Goal: Find specific page/section: Find specific page/section

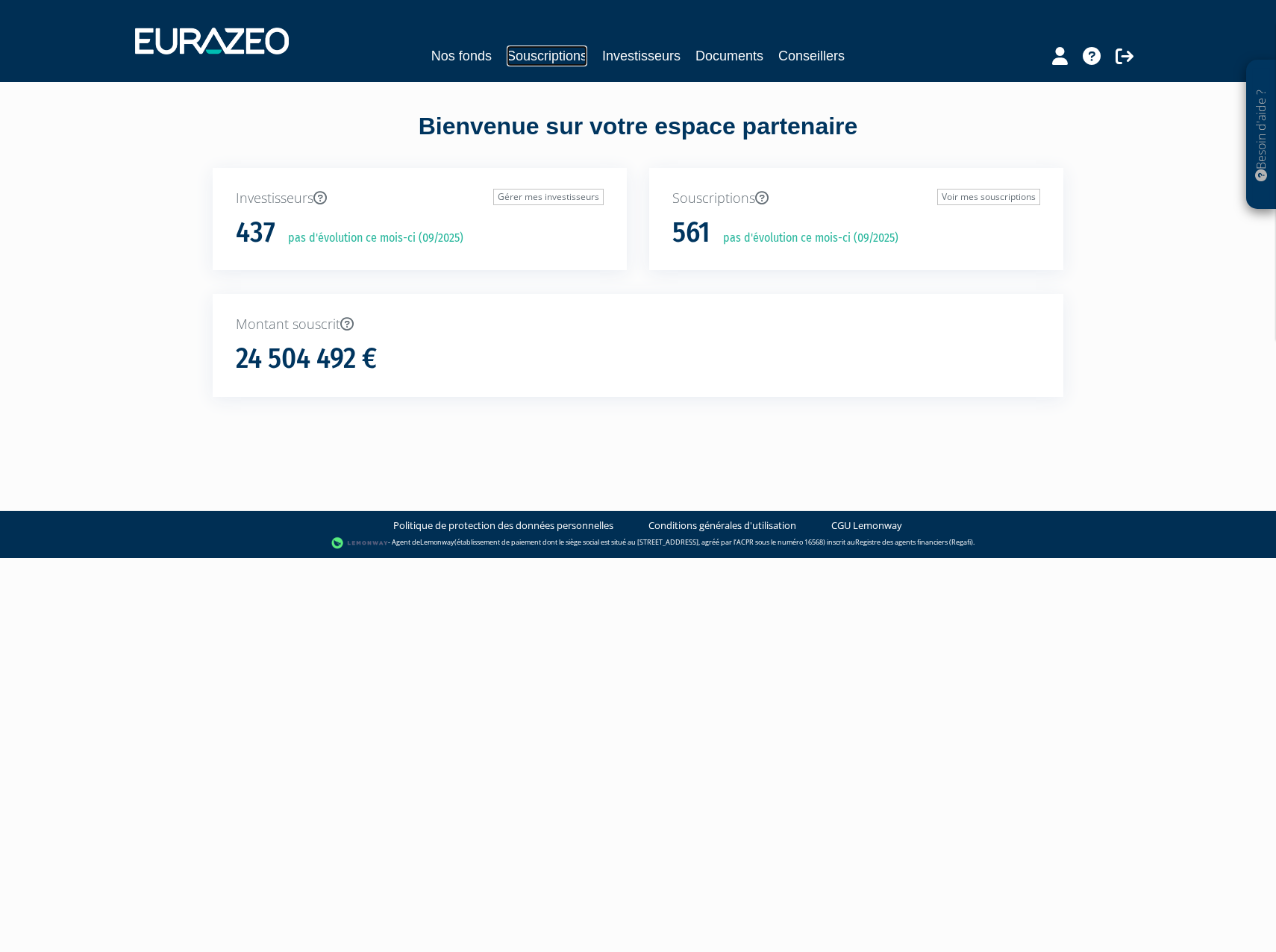
click at [568, 52] on link "Souscriptions" at bounding box center [547, 55] width 81 height 21
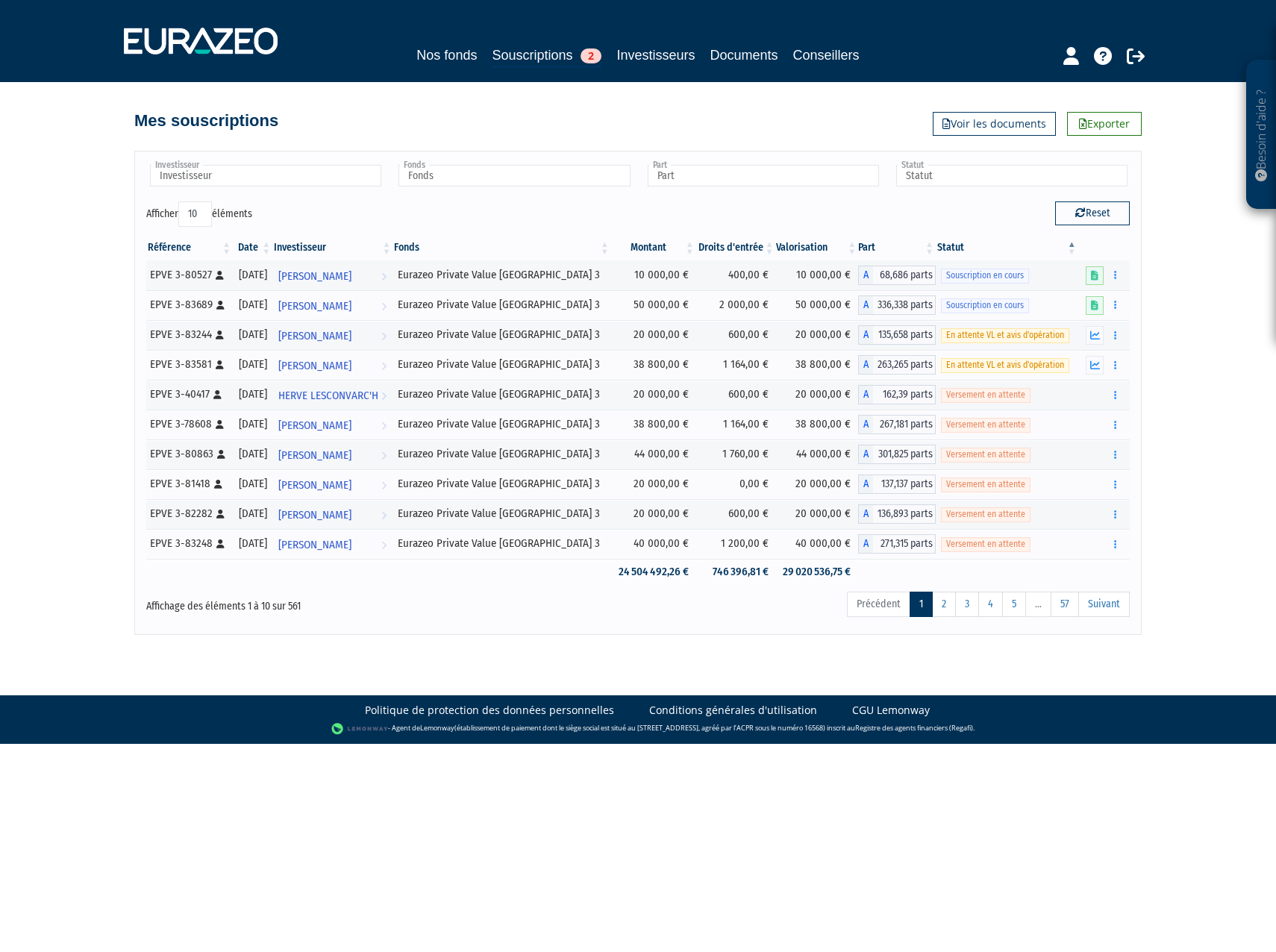
click at [217, 174] on input "Investisseur" at bounding box center [265, 176] width 231 height 21
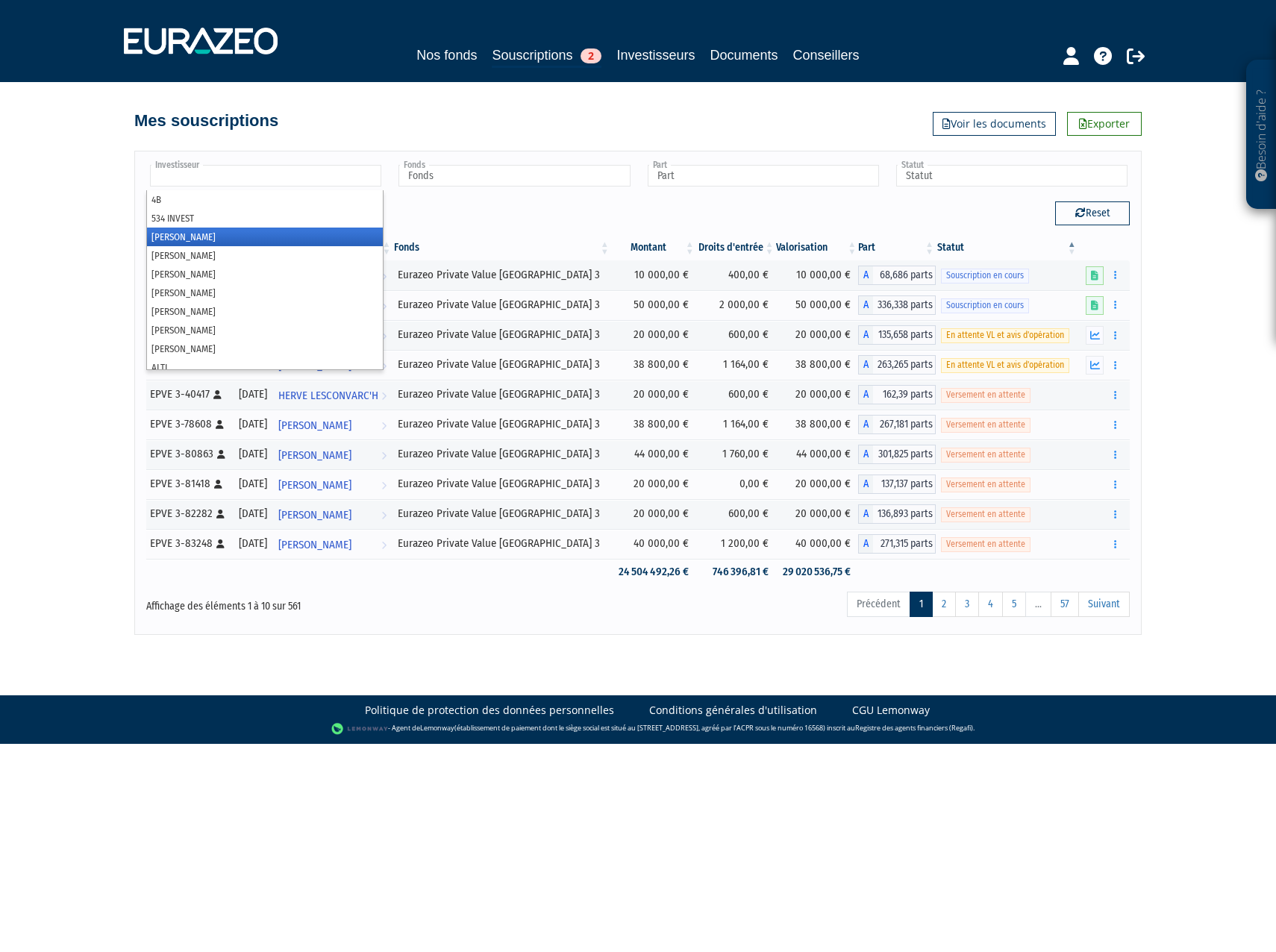
click at [246, 232] on li "[PERSON_NAME]" at bounding box center [264, 236] width 236 height 18
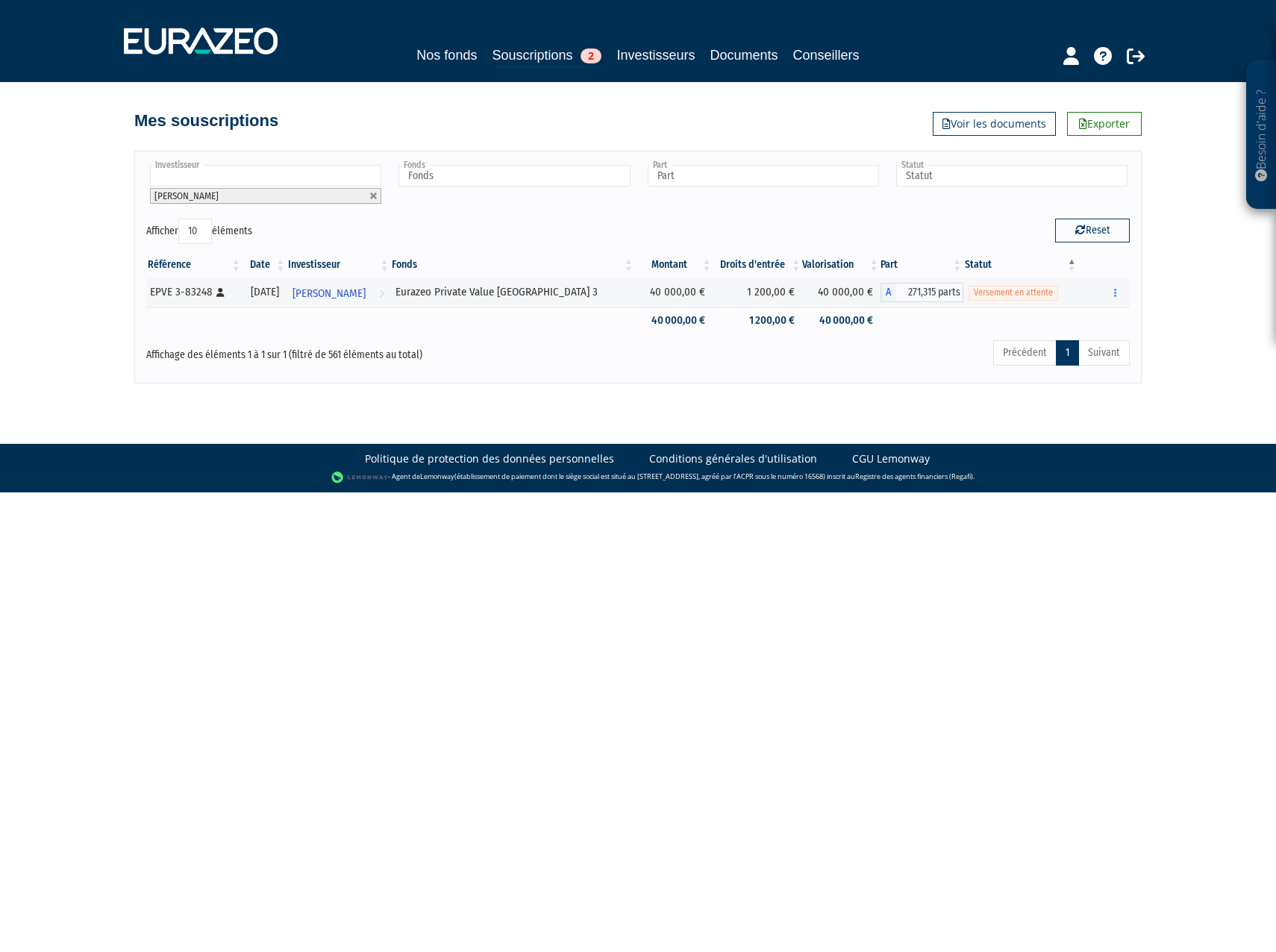
click at [607, 215] on div "Investisseur 4B 534 INVEST [PERSON_NAME] [PERSON_NAME] [PERSON_NAME] JANAUD [PE…" at bounding box center [638, 190] width 1006 height 56
